Goal: Task Accomplishment & Management: Complete application form

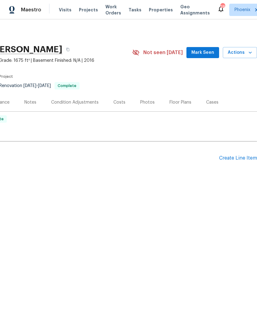
scroll to position [0, 91]
click at [236, 158] on div "Create Line Item" at bounding box center [238, 158] width 38 height 6
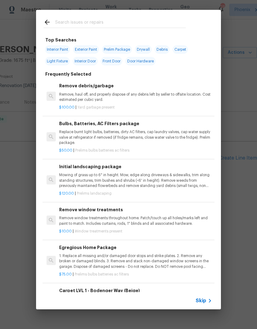
click at [147, 48] on span "Drywall" at bounding box center [143, 49] width 17 height 9
type input "Drywall"
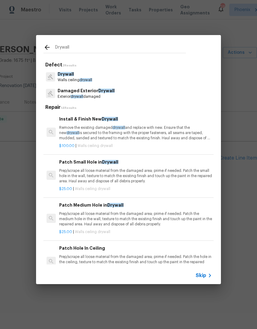
click at [62, 78] on p "Walls ceiling drywall" at bounding box center [75, 80] width 34 height 5
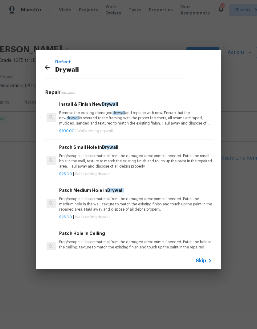
click at [182, 125] on p "Remove the existing damaged drywall and replace with new. Ensure that the new d…" at bounding box center [135, 118] width 153 height 16
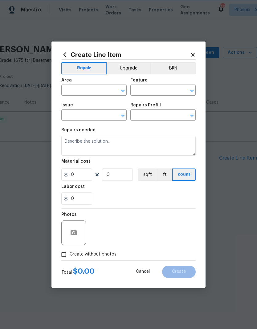
type input "Walls and Ceiling"
type input "Drywall"
type input "Install & Finish New Drywall $100.00"
type textarea "Remove the existing damaged drywall and replace with new. Ensure that the new d…"
type input "100"
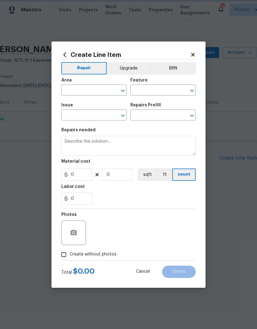
type input "1"
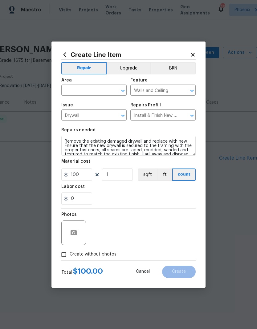
click at [66, 91] on input "text" at bounding box center [85, 91] width 48 height 10
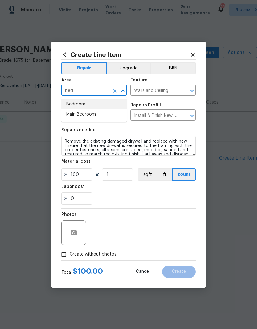
click at [86, 104] on li "Bedroom" at bounding box center [93, 104] width 65 height 10
type input "Bedroom"
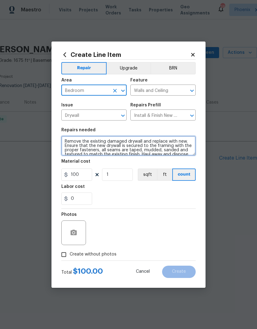
click at [125, 150] on textarea "Remove the existing damaged drywall and replace with new. Ensure that the new d…" at bounding box center [128, 146] width 134 height 20
click at [146, 147] on textarea "Remove the existing damaged drywall and replace with new. Ensure that the new d…" at bounding box center [128, 146] width 134 height 20
click at [152, 148] on textarea "Remove the existing damaged drywall and replace with new. Ensure that the new d…" at bounding box center [128, 146] width 134 height 20
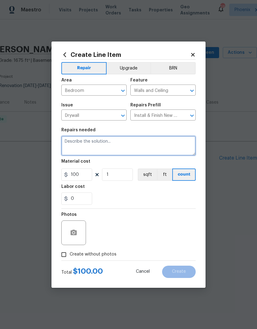
click at [113, 147] on textarea at bounding box center [128, 146] width 134 height 20
click at [174, 150] on textarea at bounding box center [128, 146] width 134 height 20
click at [199, 127] on div "Create Line Item Repair Upgrade BRN Area Bedroom ​ Feature Walls and Ceiling ​ …" at bounding box center [128, 165] width 154 height 246
click at [180, 151] on textarea at bounding box center [128, 146] width 134 height 20
click at [184, 147] on textarea at bounding box center [128, 146] width 134 height 20
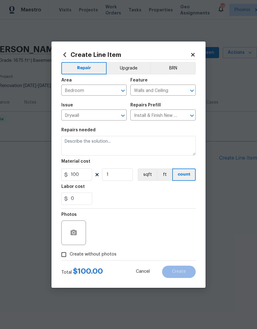
click at [188, 130] on div "Repairs needed" at bounding box center [128, 132] width 134 height 8
click at [181, 145] on textarea at bounding box center [128, 146] width 134 height 20
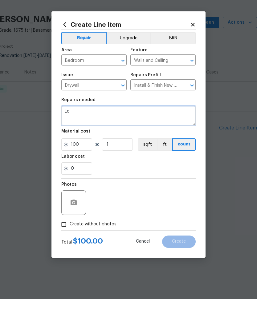
type textarea "L"
click at [176, 136] on textarea "Upstairs loft needs to be converted into a 3rd bedroom. Enclose 2 walls" at bounding box center [128, 146] width 134 height 20
click at [139, 136] on textarea "Upstairs loft needs to be converted into a 3rd bedroom. Enclose 2 walls" at bounding box center [128, 146] width 134 height 20
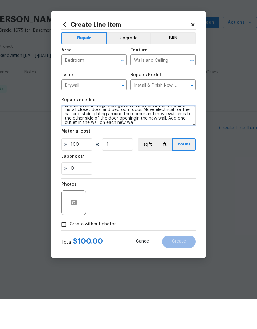
scroll to position [14, 0]
click at [167, 136] on textarea "Upstairs loft needs to be converted into a 3rd bedroom. Remove existing railing…" at bounding box center [128, 146] width 134 height 20
click at [80, 136] on textarea "Upstairs loft needs to be converted into a 3rd bedroom. Remove existing railing…" at bounding box center [128, 146] width 134 height 20
click at [183, 136] on textarea "Upstairs loft needs to be converted into a 3rd bedroom. Remove existing railing…" at bounding box center [128, 146] width 134 height 20
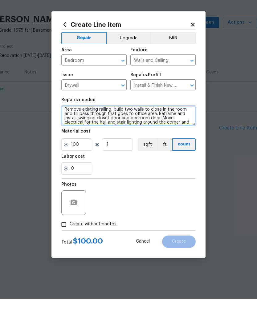
click at [179, 136] on textarea "Upstairs loft needs to be converted into a 3rd bedroom. Remove existing railing…" at bounding box center [128, 146] width 134 height 20
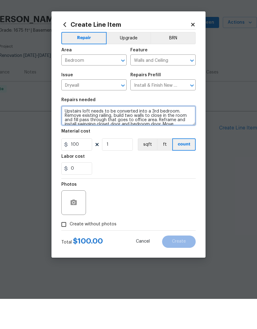
scroll to position [0, 0]
click at [183, 136] on textarea "Upstairs loft needs to be converted into a 3rd bedroom. Remove existing railing…" at bounding box center [128, 146] width 134 height 20
type textarea "Upstairs loft needs to be converted into a 3rd bedroom. Remove existing railing…"
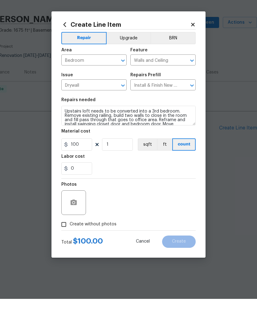
click at [124, 159] on div "Material cost" at bounding box center [128, 163] width 134 height 8
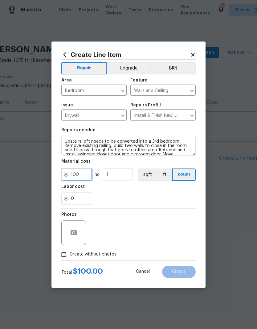
click at [77, 178] on input "100" at bounding box center [76, 175] width 31 height 12
click at [83, 177] on input "100" at bounding box center [76, 175] width 31 height 12
type input "5000"
click at [196, 197] on div "Create Line Item Repair Upgrade BRN Area Bedroom ​ Feature Walls and Ceiling ​ …" at bounding box center [128, 165] width 154 height 246
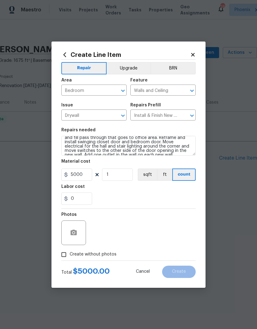
scroll to position [13, 0]
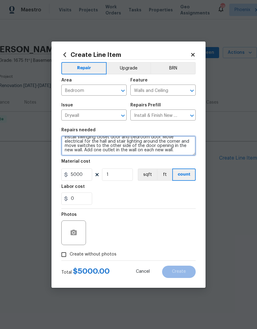
click at [172, 153] on textarea "Upstairs loft needs to be converted into a 3rd bedroom. Remove existing railing…" at bounding box center [128, 146] width 134 height 20
type textarea "Upstairs loft needs to be converted into a 3rd bedroom. Remove existing railing…"
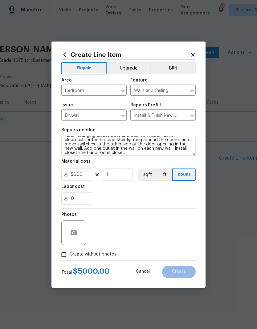
click at [142, 195] on div "0" at bounding box center [128, 199] width 134 height 12
click at [61, 257] on input "Create without photos" at bounding box center [64, 255] width 12 height 12
checkbox input "true"
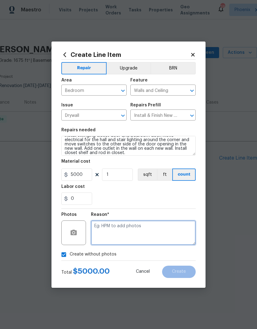
click at [147, 232] on textarea at bounding box center [143, 233] width 105 height 25
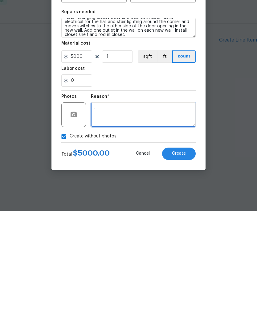
type textarea "."
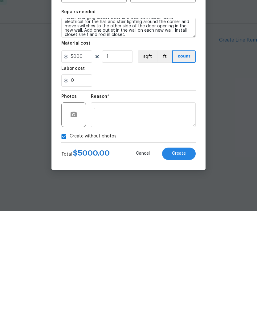
click at [186, 266] on button "Create" at bounding box center [179, 272] width 34 height 12
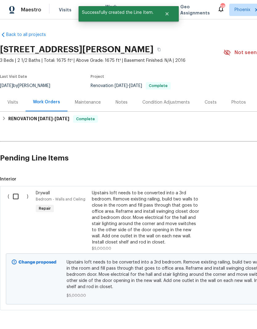
scroll to position [0, 0]
click at [17, 198] on input "checkbox" at bounding box center [18, 196] width 18 height 13
checkbox input "true"
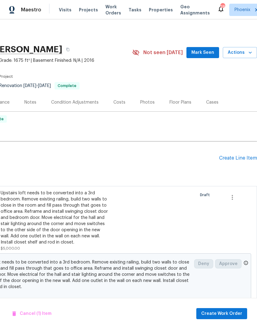
scroll to position [0, 91]
click at [236, 313] on span "Create Work Order" at bounding box center [221, 314] width 41 height 8
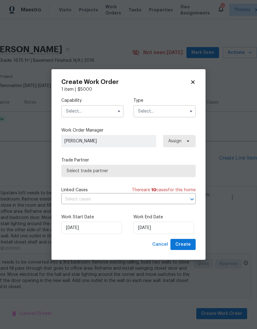
click at [95, 111] on input "text" at bounding box center [92, 111] width 62 height 12
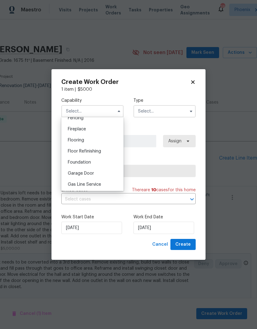
scroll to position [252, 0]
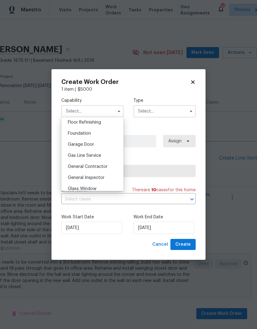
click at [103, 167] on span "General Contractor" at bounding box center [88, 167] width 40 height 4
type input "General Contractor"
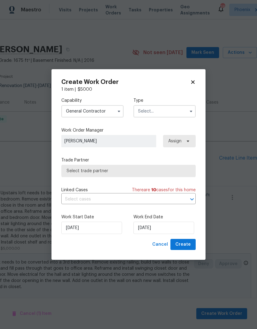
click at [169, 110] on input "text" at bounding box center [164, 111] width 62 height 12
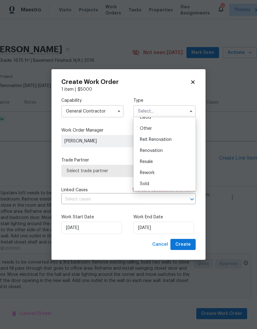
scroll to position [73, 0]
click at [162, 150] on span "Renovation" at bounding box center [151, 151] width 23 height 4
type input "Renovation"
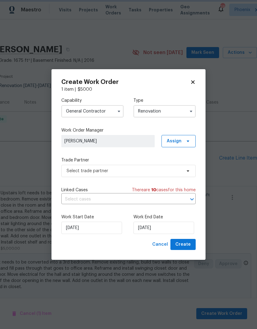
scroll to position [0, 0]
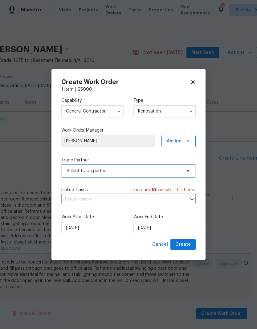
click at [139, 173] on span "Select trade partner" at bounding box center [123, 171] width 115 height 6
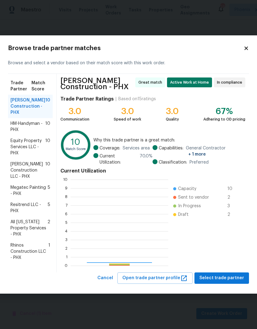
scroll to position [86, 98]
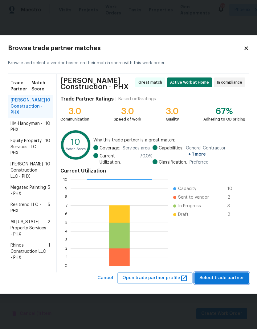
click at [217, 282] on button "Select trade partner" at bounding box center [221, 278] width 54 height 11
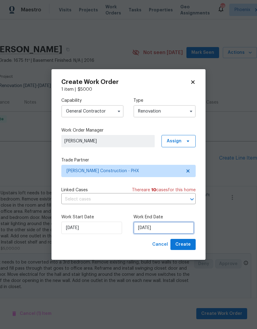
click at [164, 229] on input "[DATE]" at bounding box center [163, 228] width 61 height 12
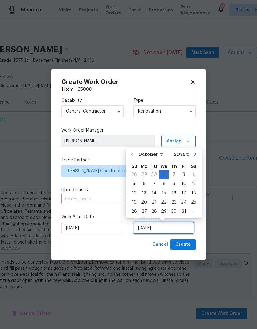
scroll to position [5, 0]
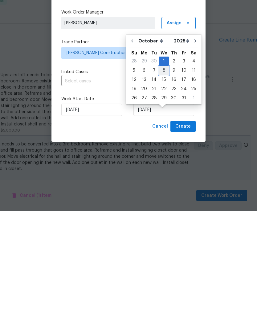
click at [161, 184] on div "8" at bounding box center [164, 188] width 10 height 9
type input "[DATE]"
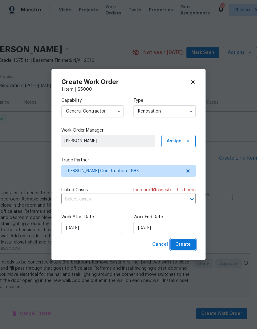
click at [189, 244] on span "Create" at bounding box center [182, 245] width 15 height 8
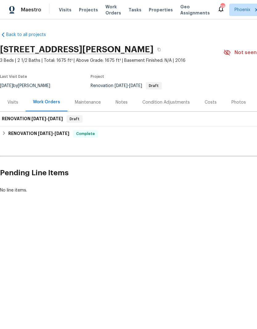
scroll to position [0, 0]
click at [138, 117] on div "RENOVATION 10/1/25 - 10/8/25 Draft" at bounding box center [174, 118] width 344 height 7
click at [59, 117] on span "[DATE]" at bounding box center [55, 119] width 15 height 4
click at [63, 117] on span "[DATE]" at bounding box center [55, 119] width 15 height 4
click at [55, 120] on span "[DATE]" at bounding box center [55, 119] width 15 height 4
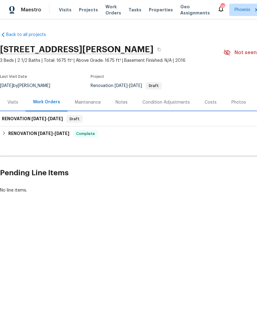
click at [63, 115] on div "RENOVATION 10/1/25 - 10/8/25 Draft" at bounding box center [174, 119] width 348 height 15
click at [57, 118] on span "[DATE]" at bounding box center [55, 119] width 15 height 4
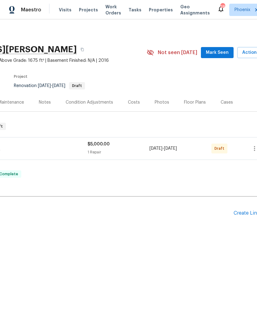
scroll to position [0, 89]
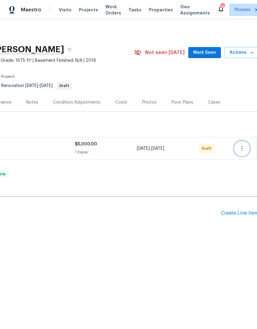
click at [242, 149] on icon "button" at bounding box center [241, 148] width 1 height 5
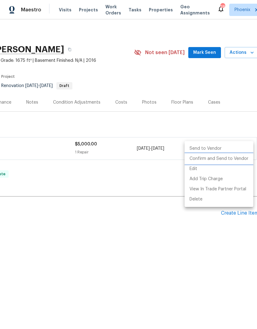
click at [222, 162] on li "Confirm and Send to Vendor" at bounding box center [218, 159] width 69 height 10
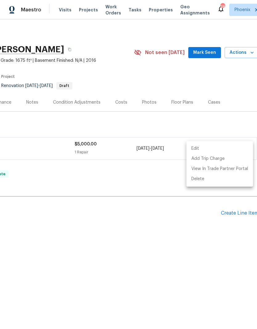
click at [235, 213] on div at bounding box center [128, 164] width 257 height 329
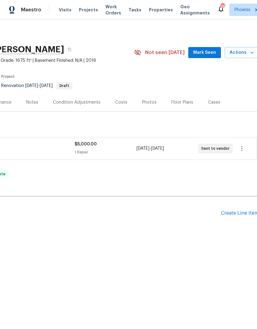
click at [232, 216] on div "Create Line Item" at bounding box center [240, 213] width 38 height 6
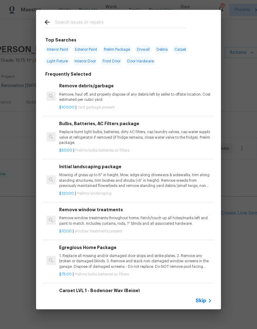
click at [188, 17] on div at bounding box center [114, 22] width 157 height 24
click at [119, 19] on input "text" at bounding box center [120, 22] width 130 height 9
type input "Hvac"
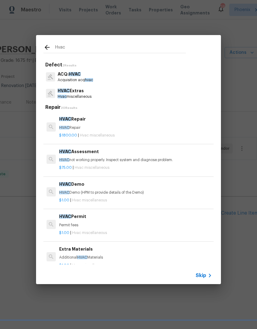
click at [143, 162] on p "HVAC not working properly. Inspect system and diagnose problem." at bounding box center [135, 160] width 153 height 5
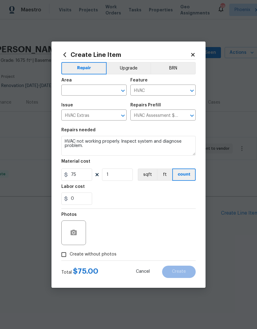
click at [142, 162] on div "Material cost" at bounding box center [128, 163] width 134 height 8
click at [63, 139] on textarea "HVAC not working properly. Inspect system and diagnose problem." at bounding box center [128, 146] width 134 height 20
click at [118, 143] on textarea "HVAC not working properly. Inspect system and diagnose problem." at bounding box center [128, 146] width 134 height 20
click at [77, 142] on textarea "HVAC not working properly. Inspect system and diagnose problem." at bounding box center [128, 146] width 134 height 20
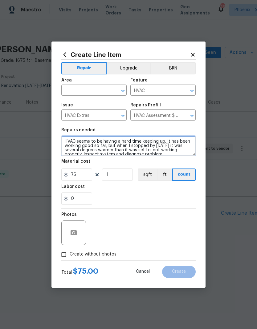
click at [116, 151] on textarea "HVAC seems to be having a hard time keeping up. It has been working good so far…" at bounding box center [128, 146] width 134 height 20
click at [141, 149] on textarea "HVAC seems to be having a hard time keeping up. It has been working good so far…" at bounding box center [128, 146] width 134 height 20
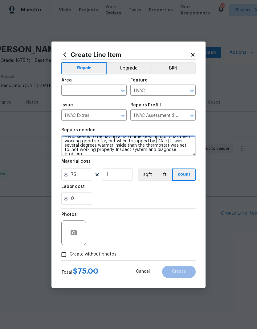
scroll to position [4, 0]
click at [107, 149] on textarea "HVAC seems to be having a hard time keeping up. It has been working good so far…" at bounding box center [128, 146] width 134 height 20
click at [170, 155] on textarea "HVAC seems to be having a hard time keeping up. It has been working good so far…" at bounding box center [128, 146] width 134 height 20
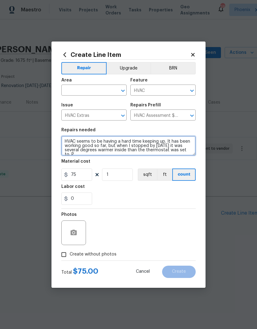
scroll to position [2, 0]
type textarea "HVAC seems to be having a hard time keeping up. It has been working good so far…"
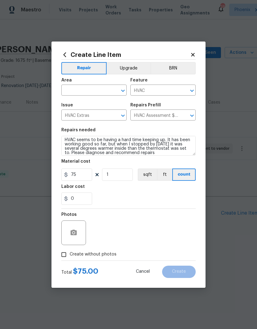
click at [198, 196] on div "Create Line Item Repair Upgrade BRN Area ​ Feature HVAC ​ Issue HVAC Extras ​ R…" at bounding box center [128, 165] width 154 height 246
click at [57, 248] on div "Create Line Item Repair Upgrade BRN Area ​ Feature HVAC ​ Issue HVAC Extras ​ R…" at bounding box center [128, 165] width 154 height 246
click at [62, 261] on input "Create without photos" at bounding box center [64, 255] width 12 height 12
checkbox input "true"
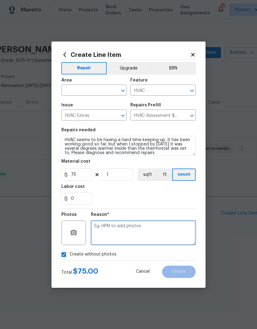
click at [169, 233] on textarea at bounding box center [143, 233] width 105 height 25
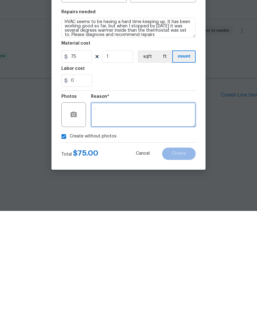
type textarea "."
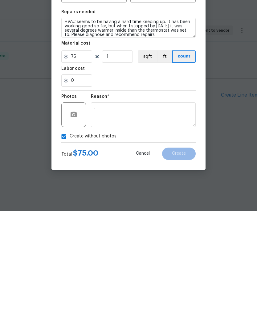
click at [188, 261] on div "Total $ 75.00 Cancel Create" at bounding box center [128, 269] width 134 height 17
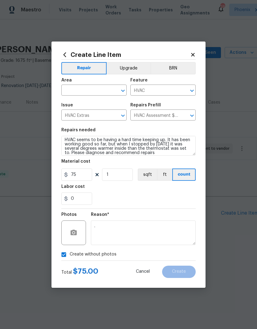
click at [97, 89] on input "text" at bounding box center [85, 91] width 48 height 10
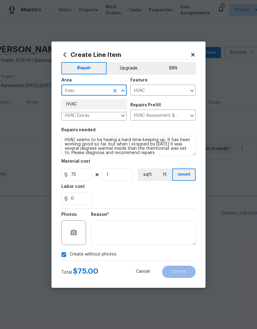
click at [74, 103] on li "HVAC" at bounding box center [93, 104] width 65 height 10
type input "HVAC"
click at [182, 195] on div "0" at bounding box center [128, 199] width 134 height 12
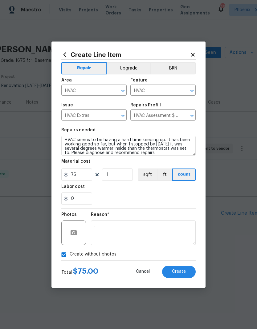
click at [179, 273] on span "Create" at bounding box center [179, 272] width 14 height 5
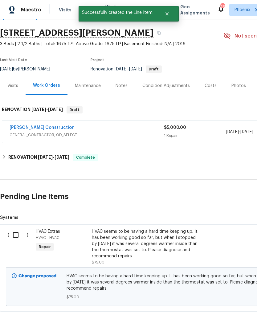
scroll to position [17, 0]
click at [19, 234] on input "checkbox" at bounding box center [18, 235] width 18 height 13
checkbox input "true"
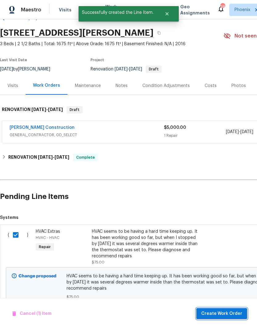
click at [226, 314] on span "Create Work Order" at bounding box center [221, 314] width 41 height 8
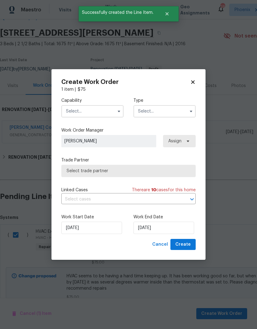
click at [103, 108] on input "text" at bounding box center [92, 111] width 62 height 12
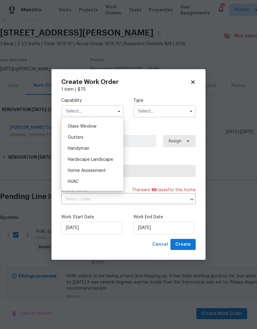
scroll to position [316, 0]
click at [80, 178] on div "HVAC" at bounding box center [92, 180] width 59 height 11
type input "HVAC"
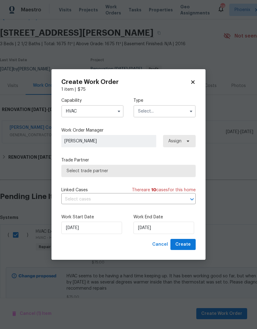
click at [170, 108] on input "text" at bounding box center [164, 111] width 62 height 12
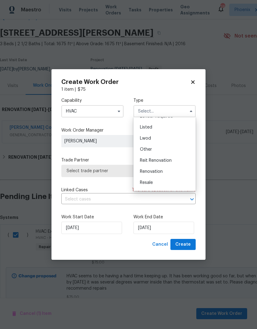
scroll to position [53, 0]
click at [158, 171] on span "Renovation" at bounding box center [151, 171] width 23 height 4
type input "Renovation"
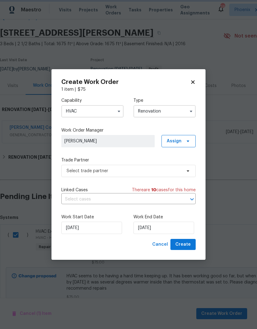
scroll to position [0, 0]
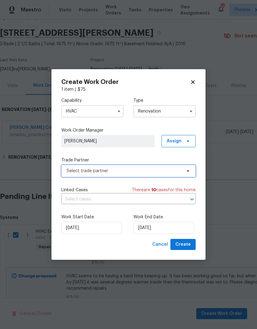
click at [148, 172] on span "Select trade partner" at bounding box center [123, 171] width 115 height 6
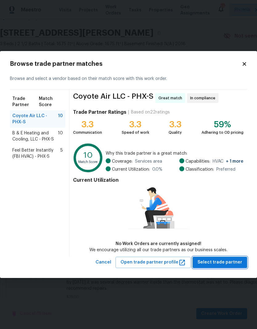
click at [214, 266] on span "Select trade partner" at bounding box center [219, 263] width 45 height 8
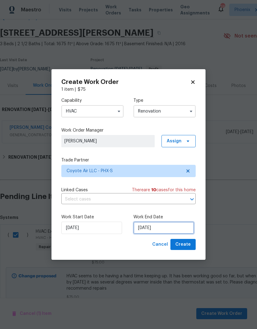
click at [166, 230] on input "[DATE]" at bounding box center [163, 228] width 61 height 12
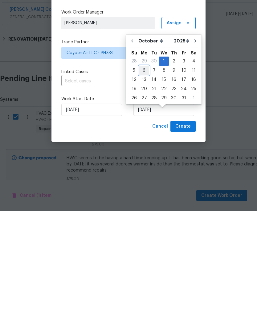
click at [146, 184] on div "6" at bounding box center [144, 188] width 10 height 9
type input "[DATE]"
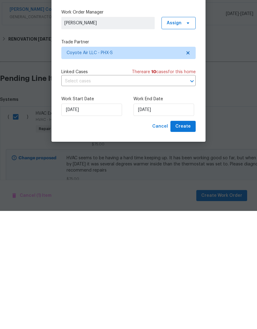
scroll to position [25, 0]
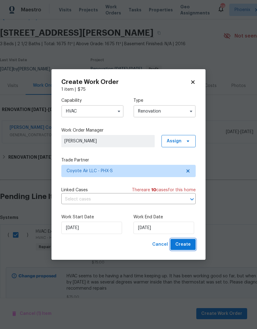
click at [186, 243] on span "Create" at bounding box center [182, 245] width 15 height 8
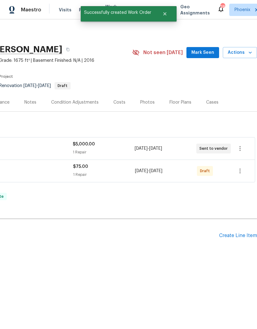
scroll to position [0, 91]
click at [239, 171] on icon "button" at bounding box center [239, 170] width 7 height 7
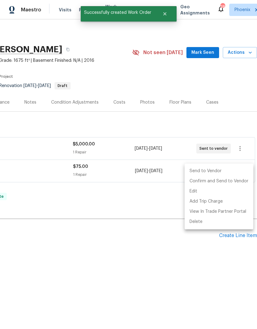
click at [216, 174] on li "Send to Vendor" at bounding box center [218, 171] width 69 height 10
